Goal: Book appointment/travel/reservation

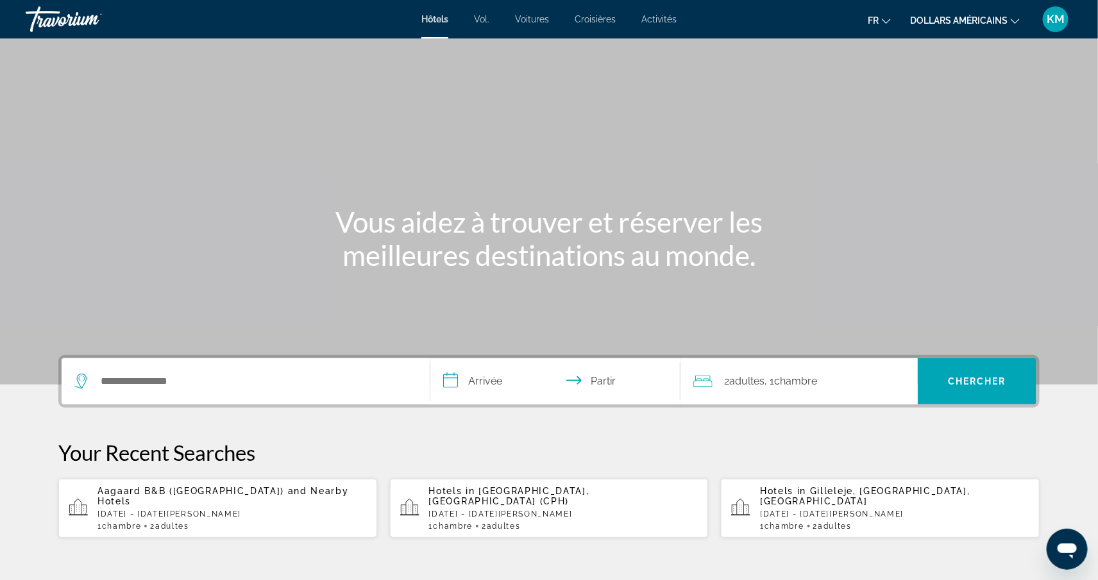
click at [209, 392] on div "Widget de recherche" at bounding box center [245, 381] width 342 height 46
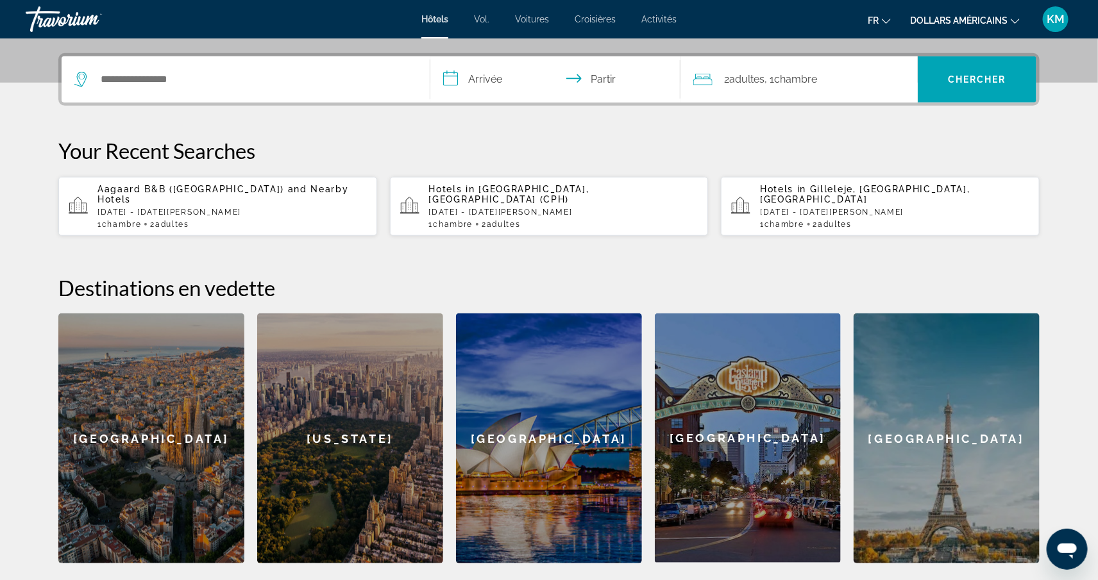
scroll to position [313, 0]
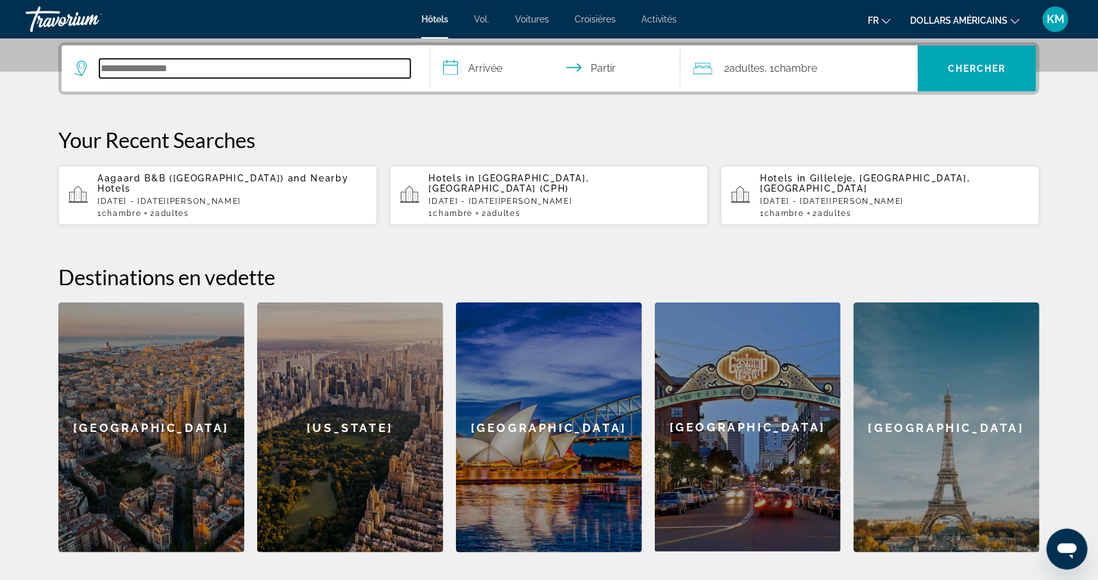
click at [156, 76] on input "Rechercher une destination hôtelière" at bounding box center [254, 68] width 311 height 19
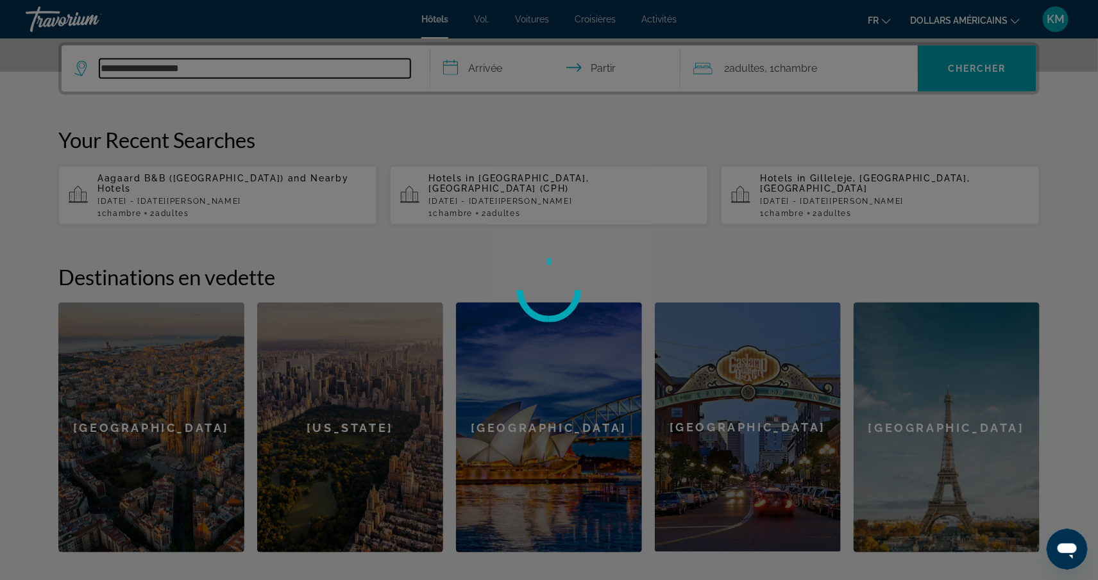
type input "**********"
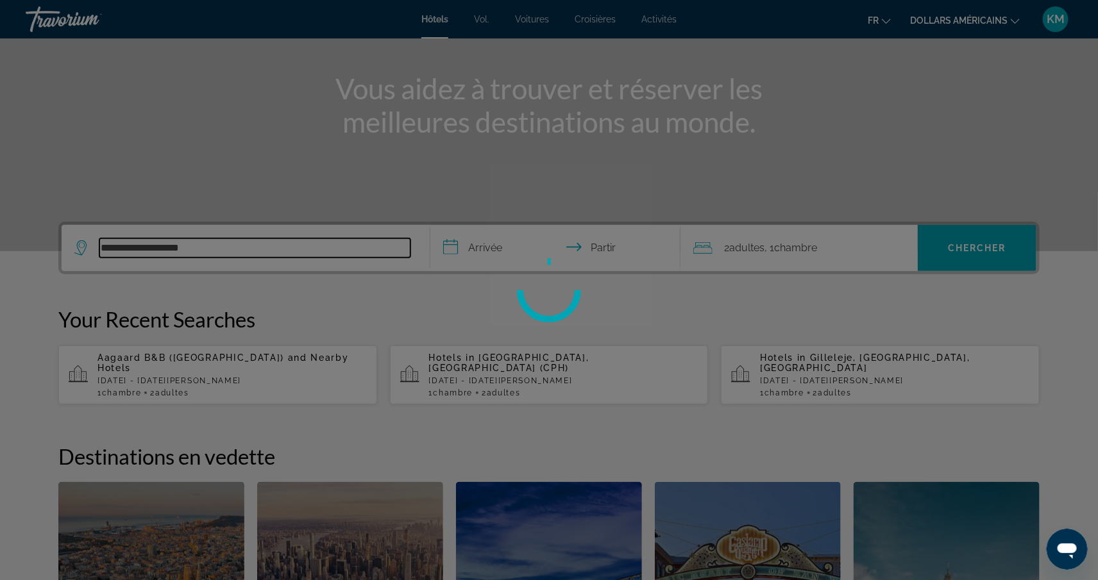
scroll to position [184, 0]
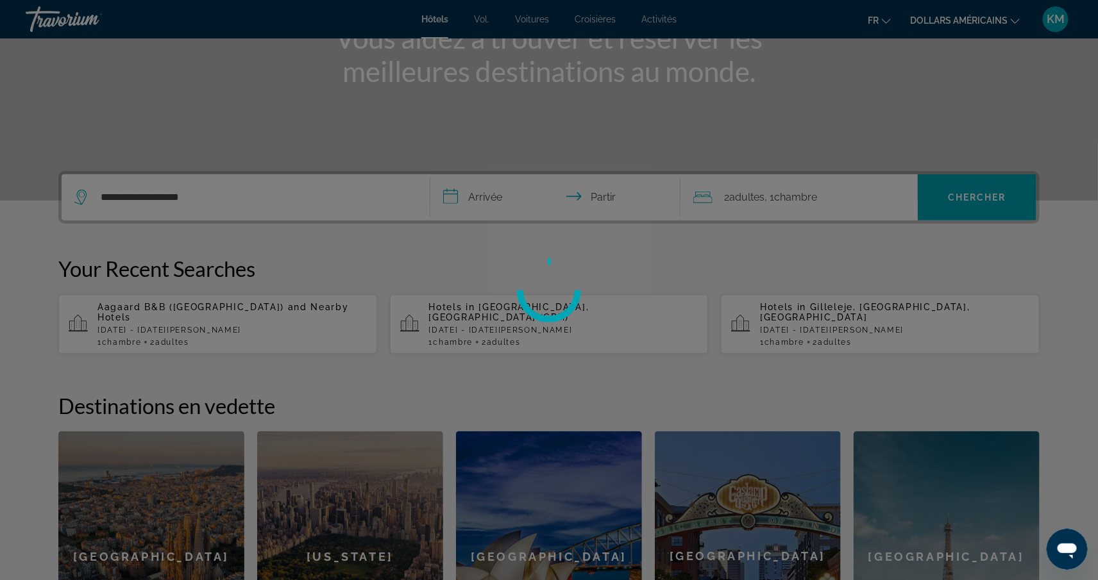
click at [471, 215] on div at bounding box center [549, 290] width 1098 height 580
click at [474, 206] on div at bounding box center [549, 290] width 1098 height 580
click at [928, 17] on div at bounding box center [549, 290] width 1098 height 580
click at [925, 29] on div at bounding box center [549, 290] width 1098 height 580
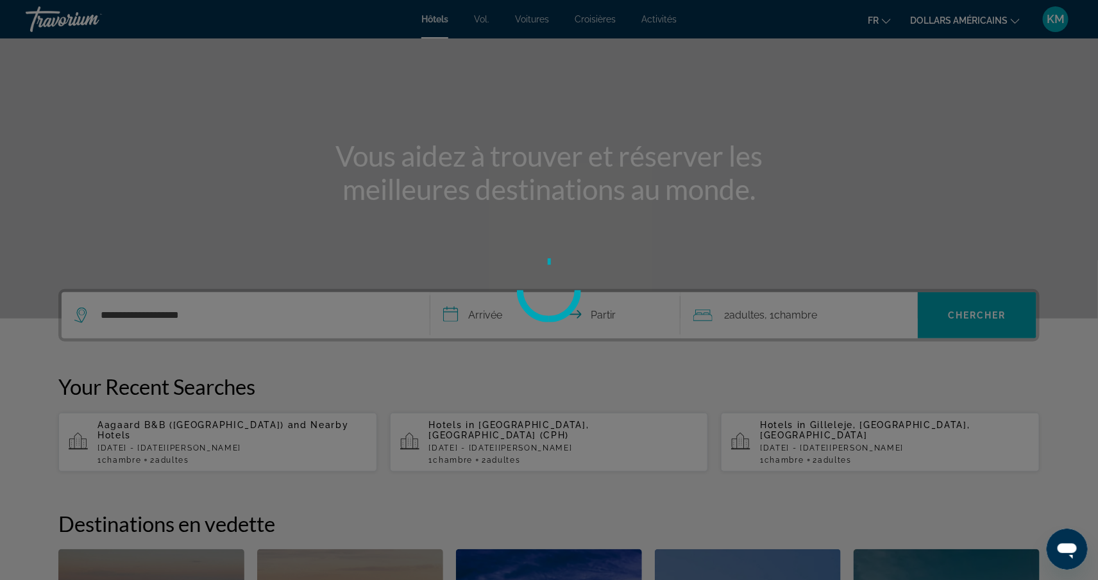
scroll to position [59, 0]
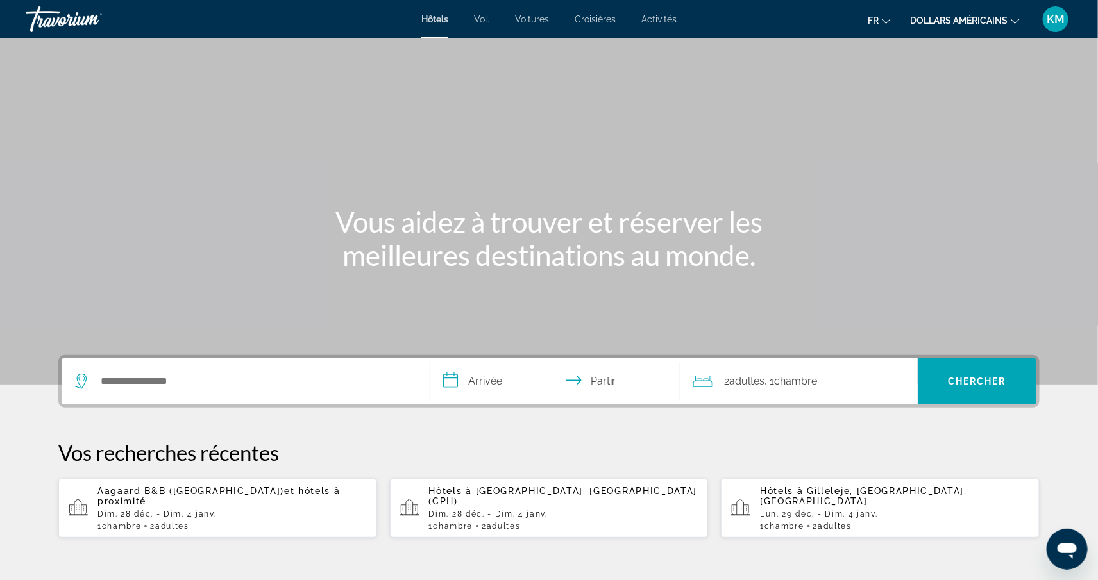
click at [931, 17] on font "dollars américains" at bounding box center [958, 20] width 97 height 10
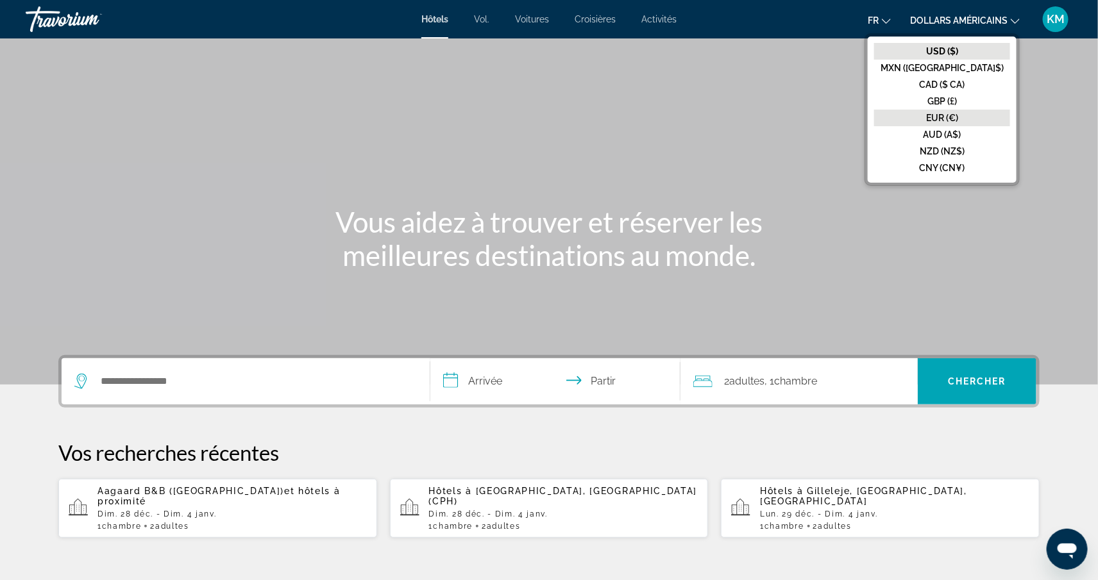
click at [958, 120] on font "EUR (€)" at bounding box center [942, 118] width 32 height 10
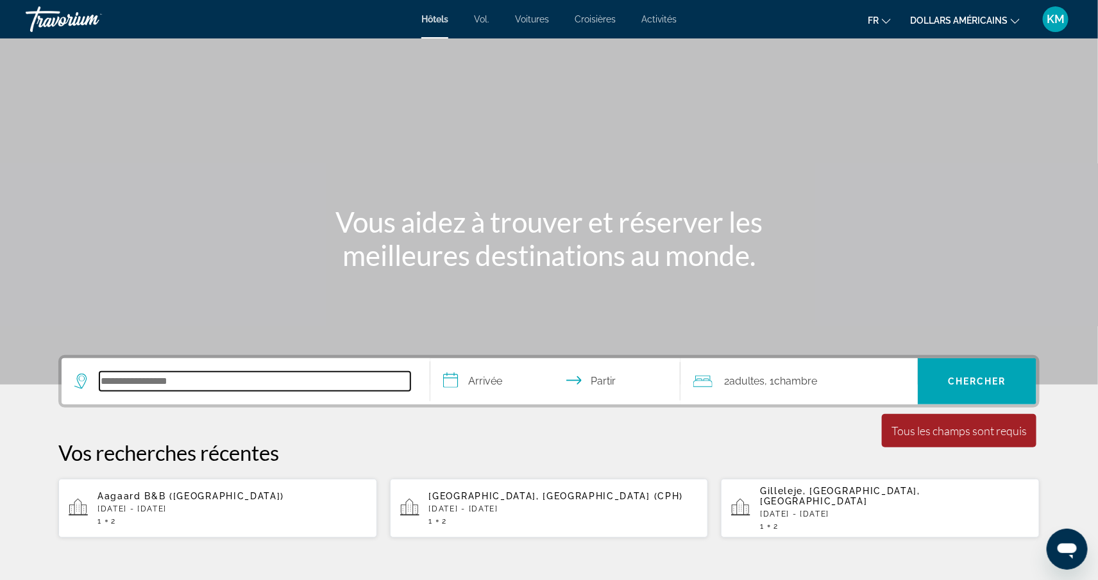
click at [199, 385] on input "Rechercher une destination hôtelière" at bounding box center [254, 381] width 311 height 19
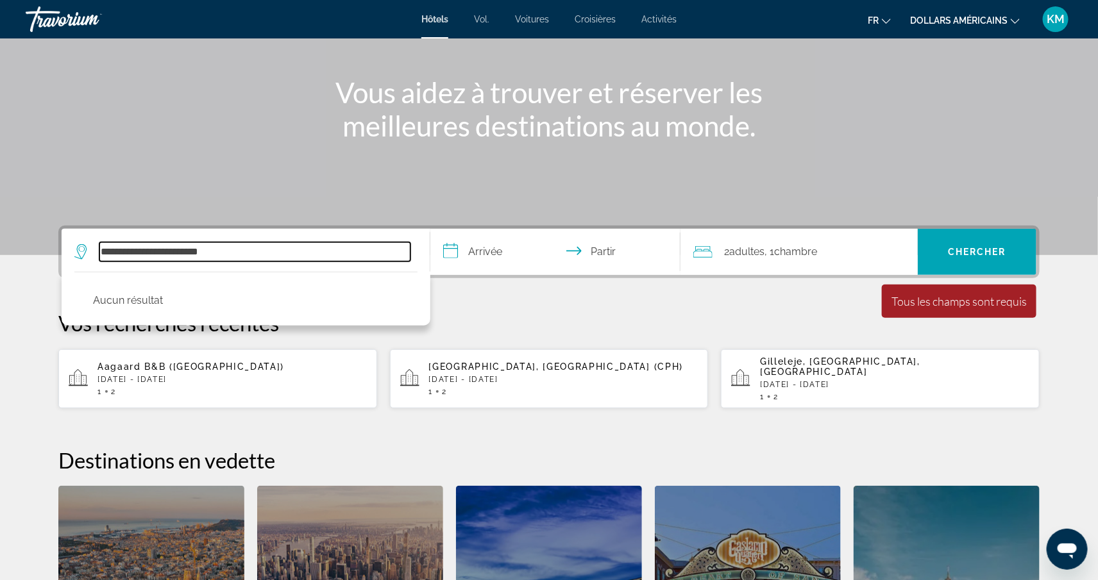
scroll to position [135, 0]
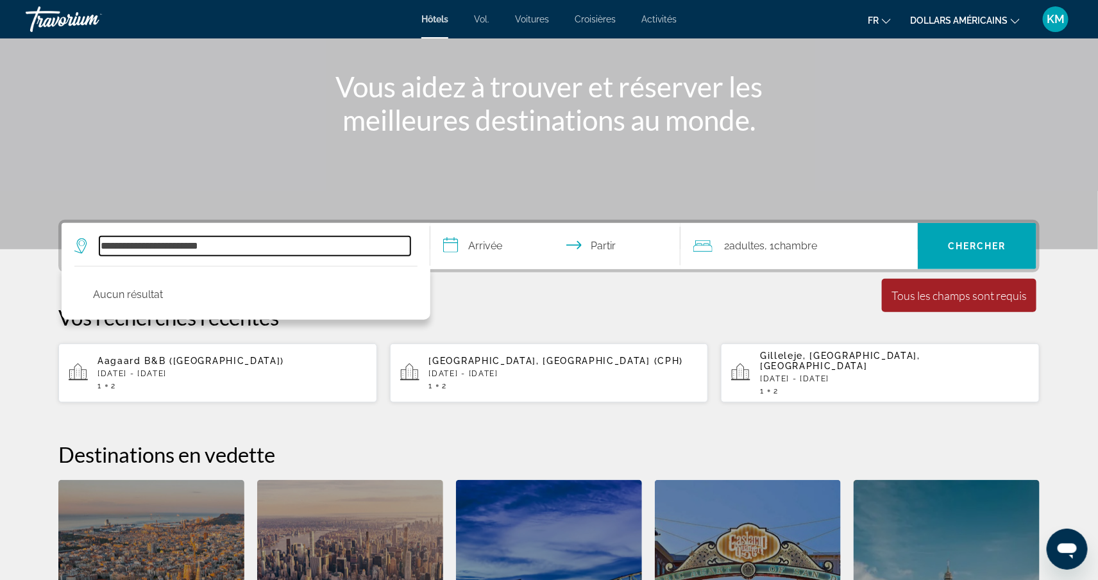
drag, startPoint x: 231, startPoint y: 247, endPoint x: 75, endPoint y: 207, distance: 160.8
click at [75, 207] on section "**********" at bounding box center [549, 297] width 1098 height 865
type input "**********"
